Goal: Task Accomplishment & Management: Use online tool/utility

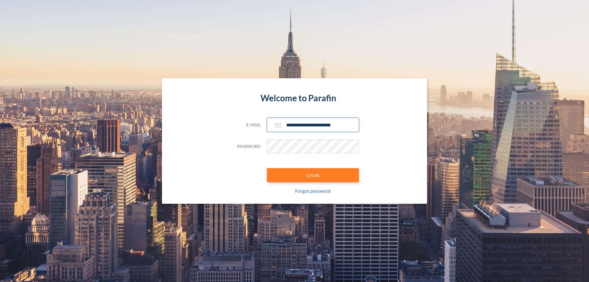
type input "**********"
click at [313, 175] on button "LOGIN" at bounding box center [313, 175] width 92 height 14
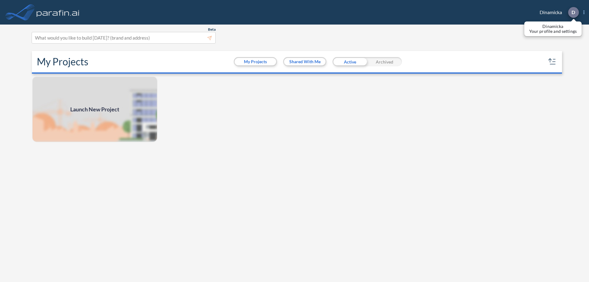
click at [573, 12] on p "D" at bounding box center [574, 13] width 4 height 6
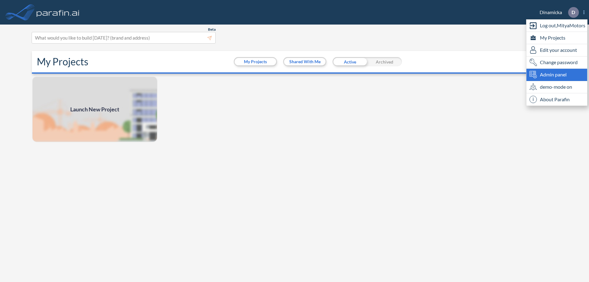
click at [557, 75] on span "Admin panel" at bounding box center [553, 74] width 27 height 7
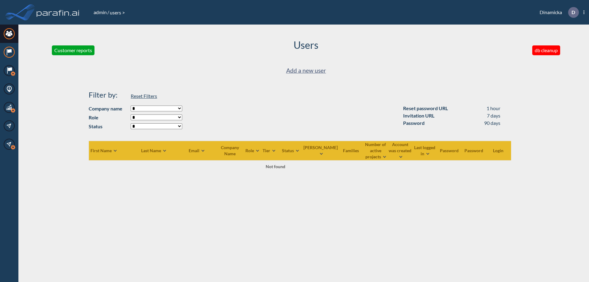
click at [9, 52] on icon at bounding box center [9, 51] width 4 height 4
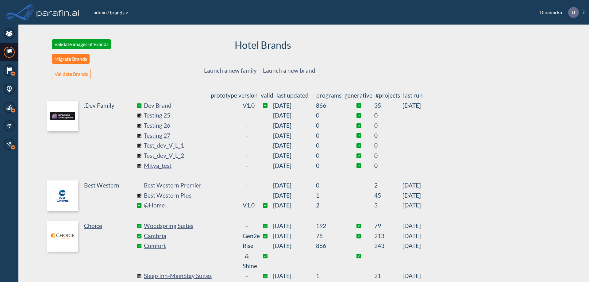
scroll to position [166, 0]
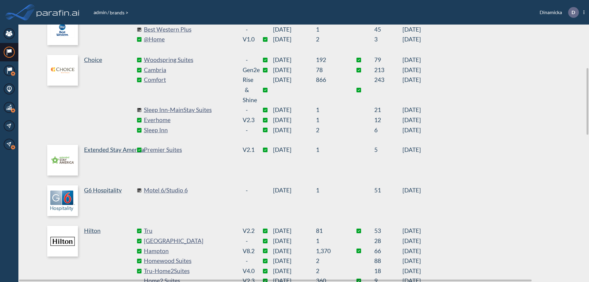
click at [190, 29] on link "Best Western Plus" at bounding box center [190, 30] width 92 height 10
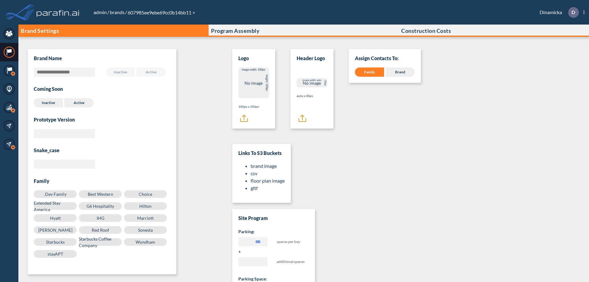
scroll to position [6, 0]
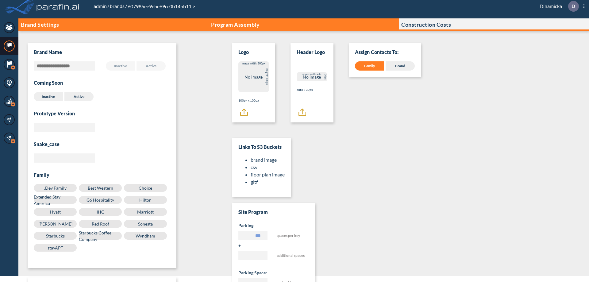
click at [235, 25] on p "Program Assembly" at bounding box center [235, 24] width 48 height 6
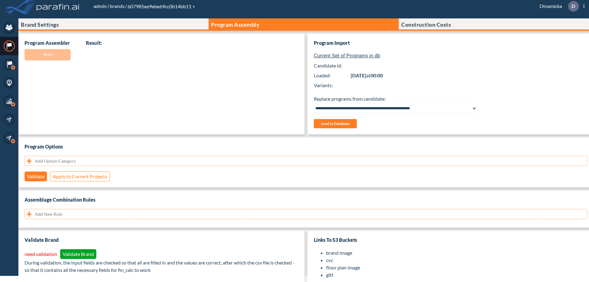
select select "**********"
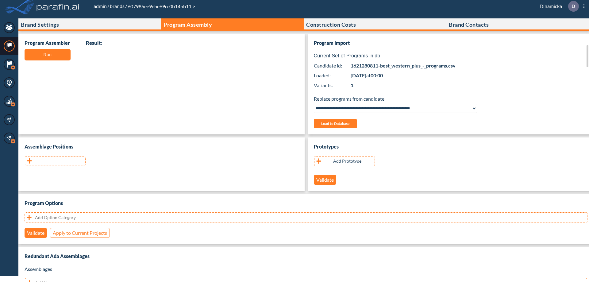
scroll to position [122, 0]
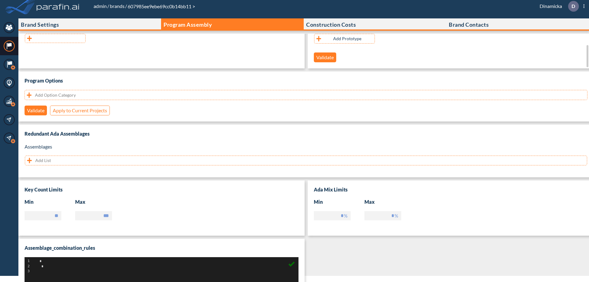
click at [55, 38] on button "button" at bounding box center [55, 38] width 61 height 9
